Goal: Transaction & Acquisition: Purchase product/service

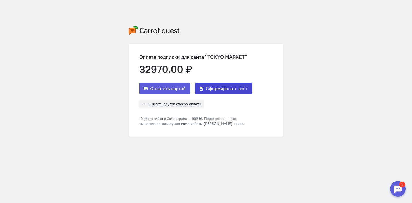
click at [223, 90] on span "Сформировать счёт" at bounding box center [227, 89] width 42 height 6
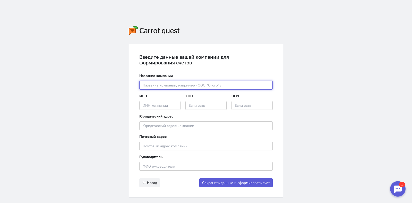
click at [194, 88] on input "text" at bounding box center [205, 85] width 133 height 9
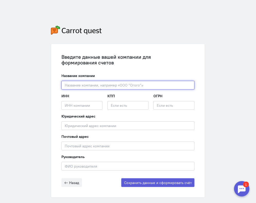
paste input "ООО «Токио Маркет»"
type input "ООО «Токио Маркет»"
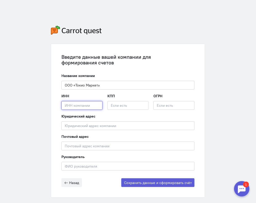
click at [69, 105] on input "text" at bounding box center [81, 105] width 41 height 9
paste input "2502075211"
type input "2502075211"
click at [116, 105] on input "text" at bounding box center [128, 105] width 41 height 9
paste input "254001001"
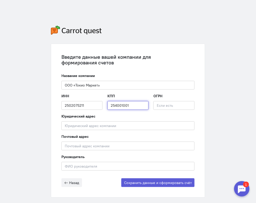
type input "254001001"
click at [163, 107] on input "text" at bounding box center [174, 105] width 41 height 9
paste input "1232500035900"
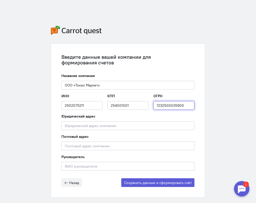
type input "1232500035900"
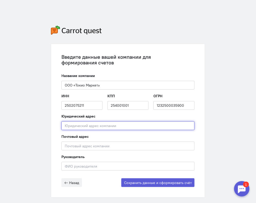
click at [83, 128] on input "text" at bounding box center [127, 126] width 133 height 9
paste input "690002, г. [STREET_ADDRESS] 13"
type input "690002, г. [STREET_ADDRESS] 13"
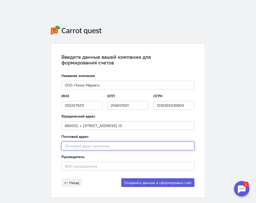
click at [69, 147] on input "text" at bounding box center [127, 146] width 133 height 9
paste input "690002, г. [STREET_ADDRESS] 13"
type input "690002, г. [STREET_ADDRESS] 13"
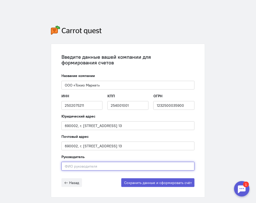
click at [74, 167] on input "text" at bounding box center [127, 166] width 133 height 9
paste input "[PERSON_NAME]"
type input "[PERSON_NAME]"
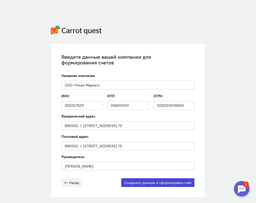
click at [142, 184] on button "Сохранить данные и сформировать счёт" at bounding box center [157, 183] width 73 height 9
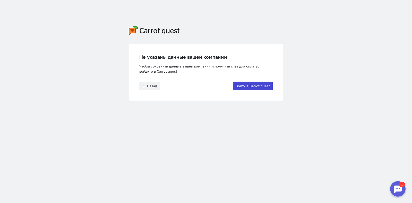
click at [244, 89] on button "Войти в Carrot quest" at bounding box center [253, 86] width 40 height 9
